Goal: Find specific page/section: Find specific page/section

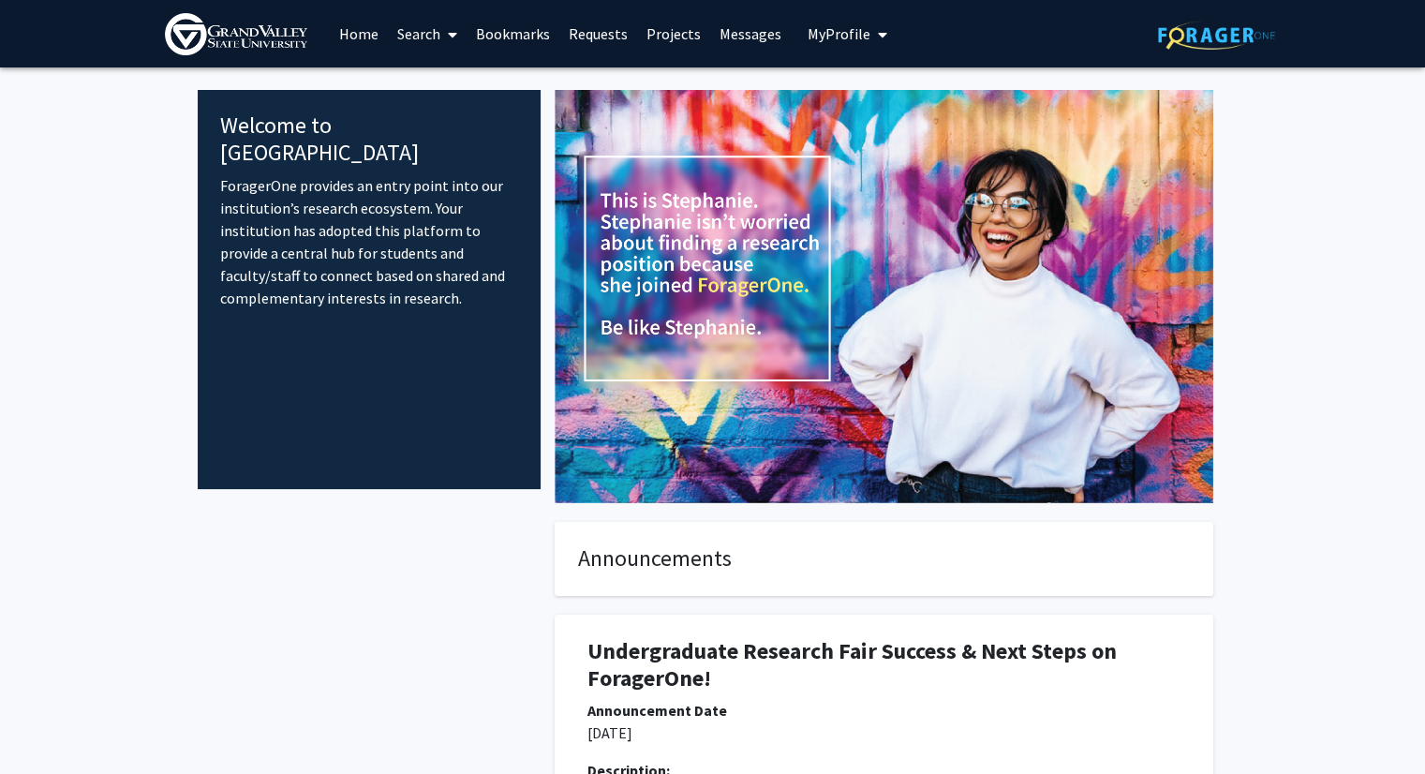
click at [654, 35] on link "Projects" at bounding box center [673, 34] width 73 height 66
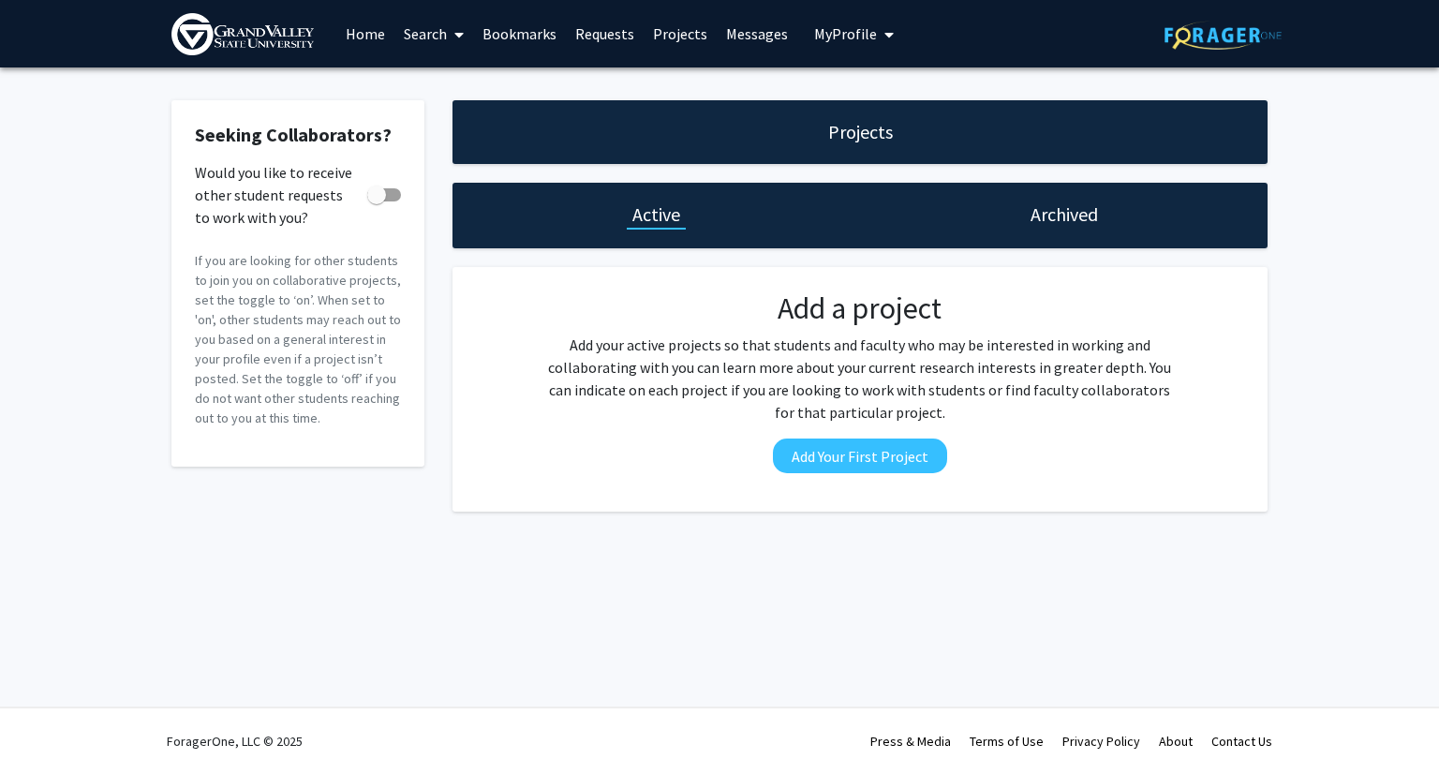
click at [526, 42] on link "Bookmarks" at bounding box center [519, 34] width 93 height 66
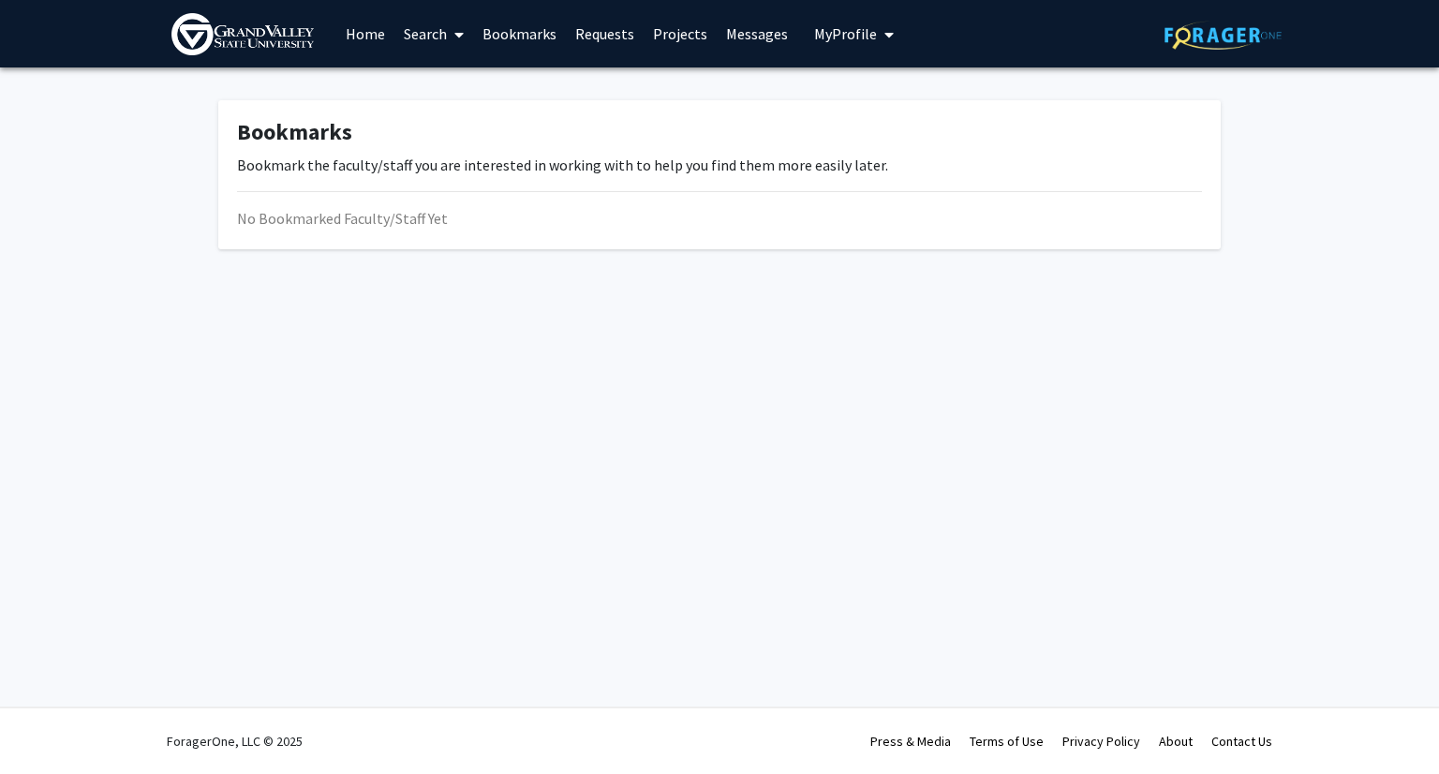
click at [433, 38] on link "Search" at bounding box center [433, 34] width 79 height 66
click at [453, 97] on span "Faculty/Staff" at bounding box center [463, 85] width 138 height 37
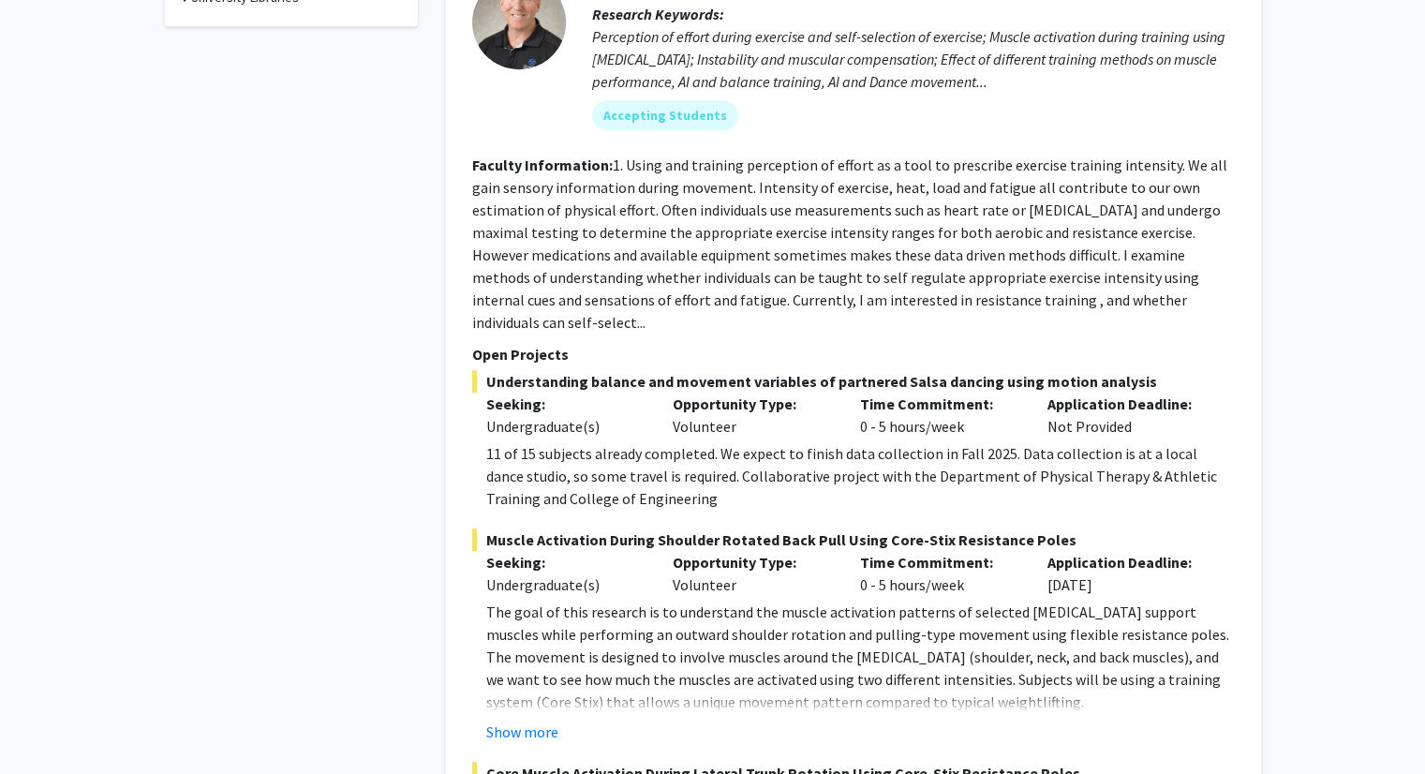
scroll to position [1643, 0]
